Goal: Transaction & Acquisition: Purchase product/service

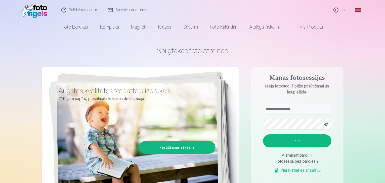
click at [344, 10] on link "Ieiet" at bounding box center [341, 10] width 24 height 20
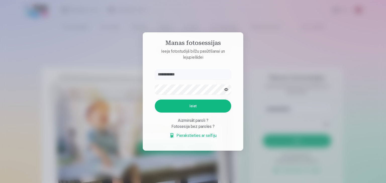
type input "**********"
click at [171, 105] on button "Ieiet" at bounding box center [193, 106] width 76 height 13
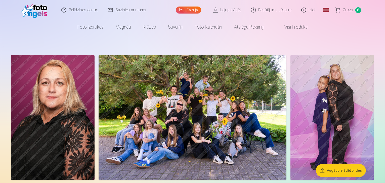
click at [286, 113] on img at bounding box center [192, 117] width 188 height 125
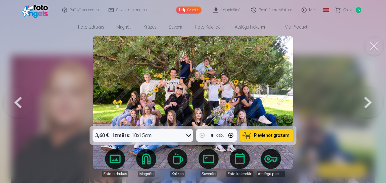
click at [236, 76] on img at bounding box center [193, 102] width 200 height 133
click at [231, 76] on img at bounding box center [193, 102] width 200 height 133
click at [376, 104] on button at bounding box center [368, 102] width 32 height 37
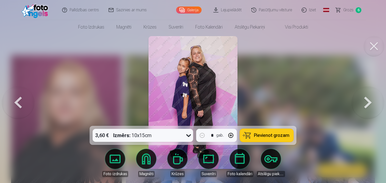
click at [18, 103] on button at bounding box center [18, 102] width 32 height 37
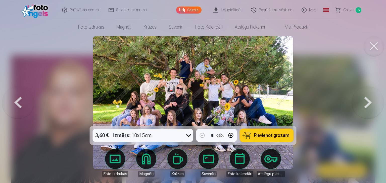
click at [163, 80] on img at bounding box center [193, 102] width 200 height 133
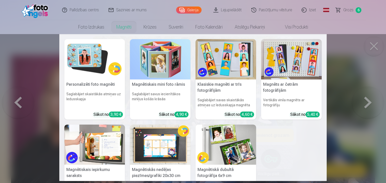
click at [368, 97] on nav "Personalizēti foto magnēti Saglabājiet skaistākās atmiņas uz ledusskapja Sākot …" at bounding box center [193, 107] width 386 height 147
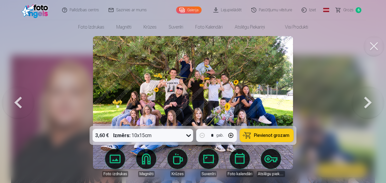
click at [219, 89] on img at bounding box center [193, 102] width 200 height 133
click at [175, 98] on img at bounding box center [193, 102] width 200 height 133
click at [124, 65] on img at bounding box center [193, 102] width 200 height 133
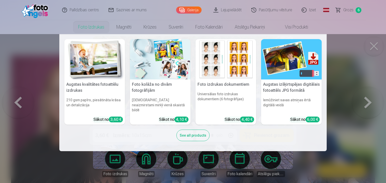
click at [351, 63] on nav "Augstas kvalitātes fotoattēlu izdrukas 210 gsm papīrs, piesātināta krāsa un det…" at bounding box center [193, 92] width 386 height 117
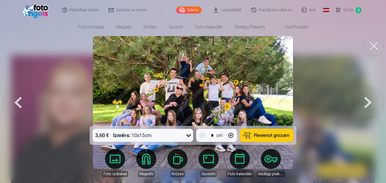
click at [164, 79] on img at bounding box center [193, 102] width 200 height 133
click at [347, 12] on span "Grozs" at bounding box center [348, 10] width 10 height 6
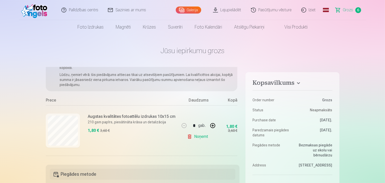
scroll to position [50, 0]
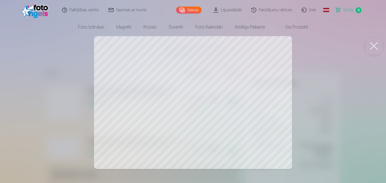
click at [371, 46] on button at bounding box center [374, 46] width 20 height 20
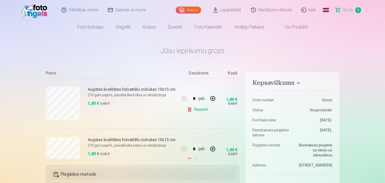
click at [211, 98] on button "button" at bounding box center [212, 99] width 12 height 12
type input "*"
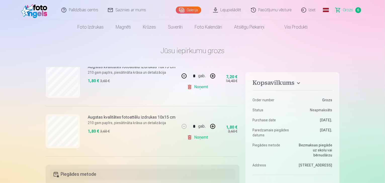
scroll to position [75, 0]
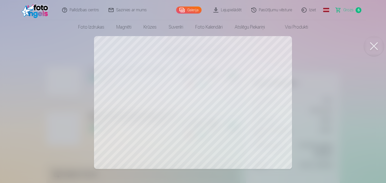
click at [237, 9] on link "Lejupielādēt" at bounding box center [228, 10] width 38 height 20
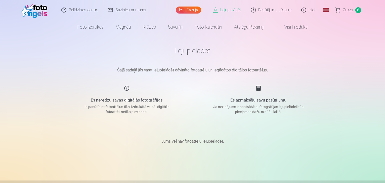
click at [195, 53] on h1 "Lejupielādēt" at bounding box center [192, 50] width 251 height 9
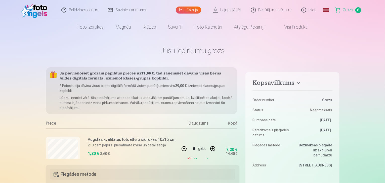
click at [312, 8] on link "Iziet" at bounding box center [308, 10] width 24 height 20
